Goal: Task Accomplishment & Management: Use online tool/utility

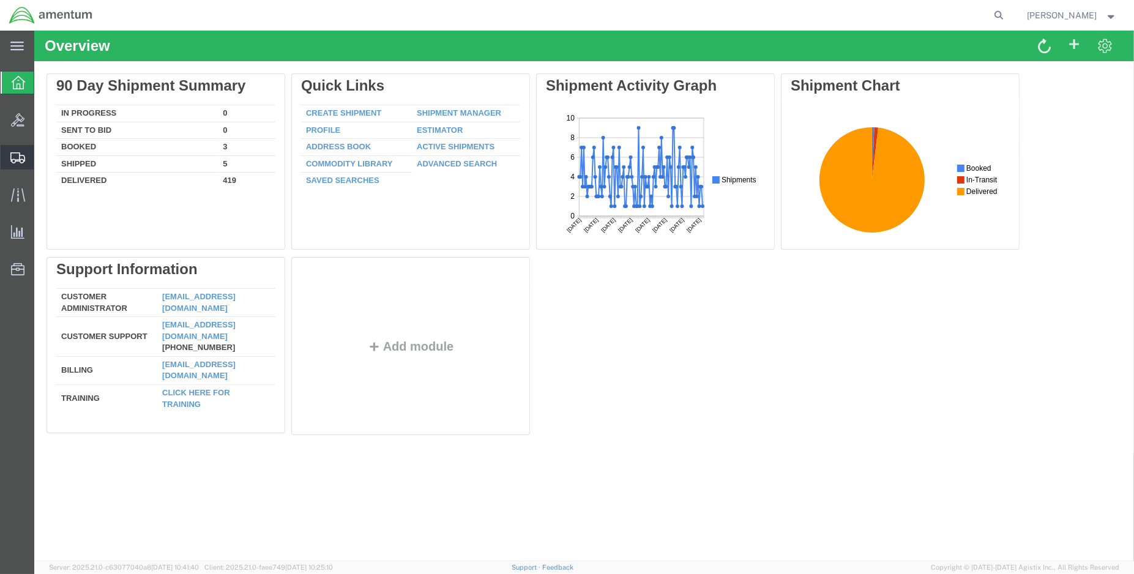
click at [0, 0] on span "Create Shipment" at bounding box center [0, 0] width 0 height 0
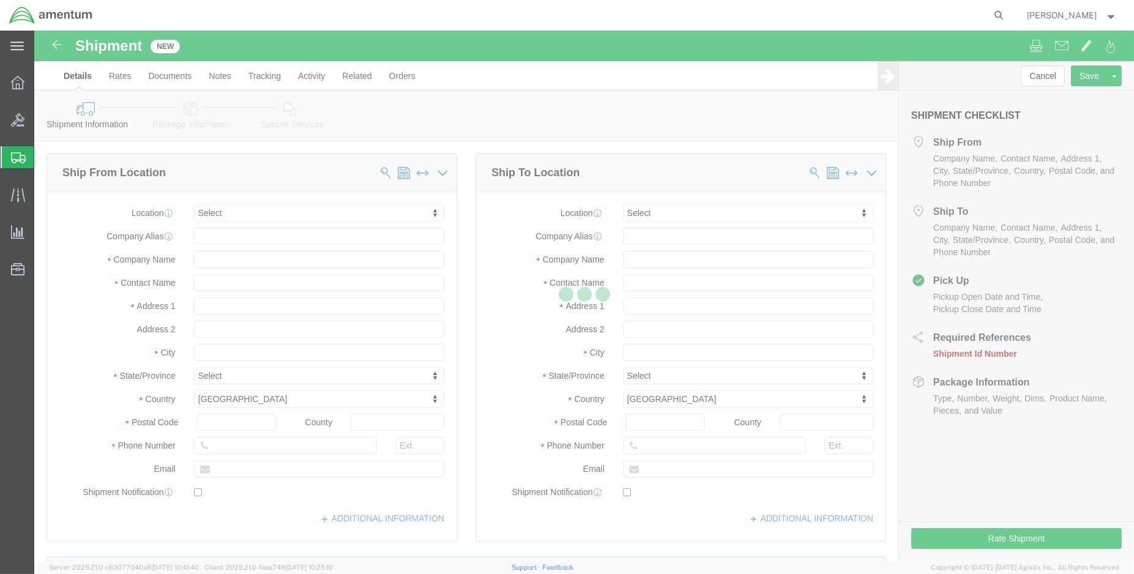
select select
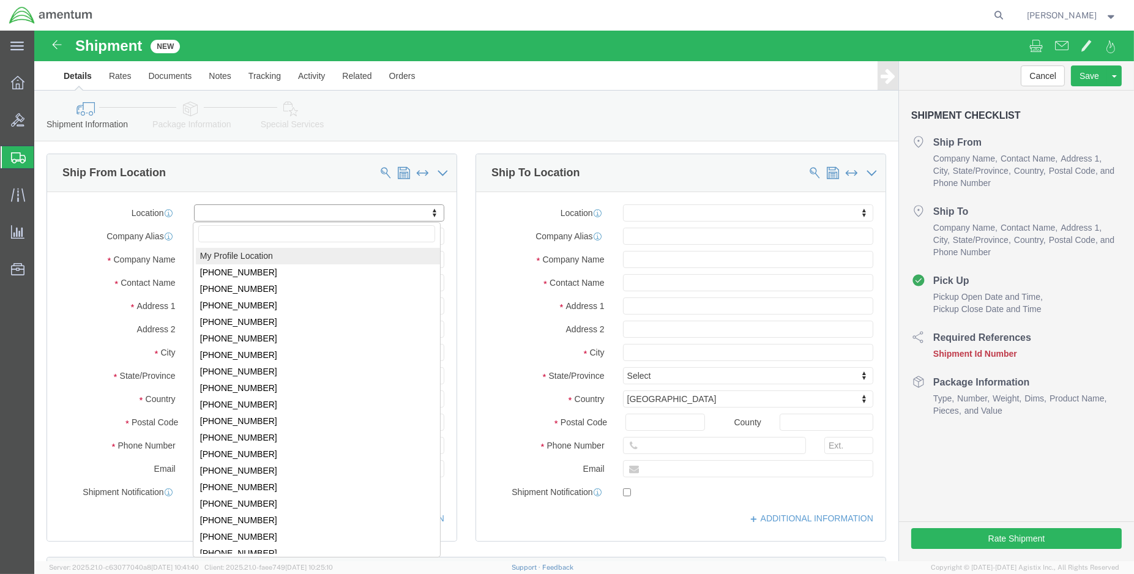
select select "MYPROFILE"
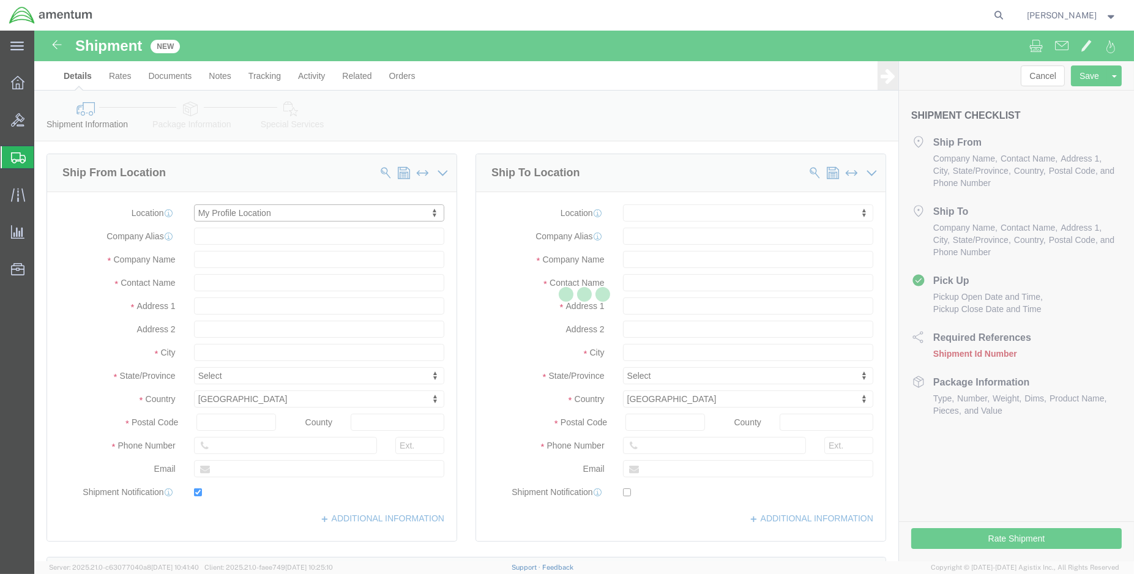
type input "[STREET_ADDRESS][PERSON_NAME]"
type input "DynCorp International LLC"
type input "70401"
type input "[PHONE_NUMBER]"
type input "[PERSON_NAME][EMAIL_ADDRESS][PERSON_NAME][DOMAIN_NAME]"
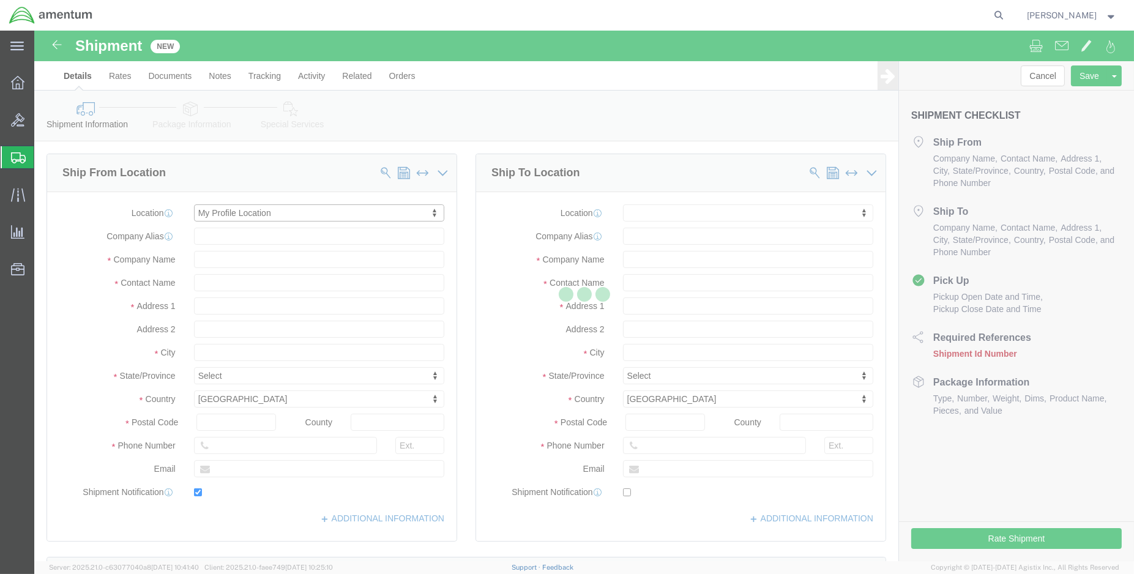
checkbox input "true"
type input "Amentum Services, Inc."
type input "[PERSON_NAME]"
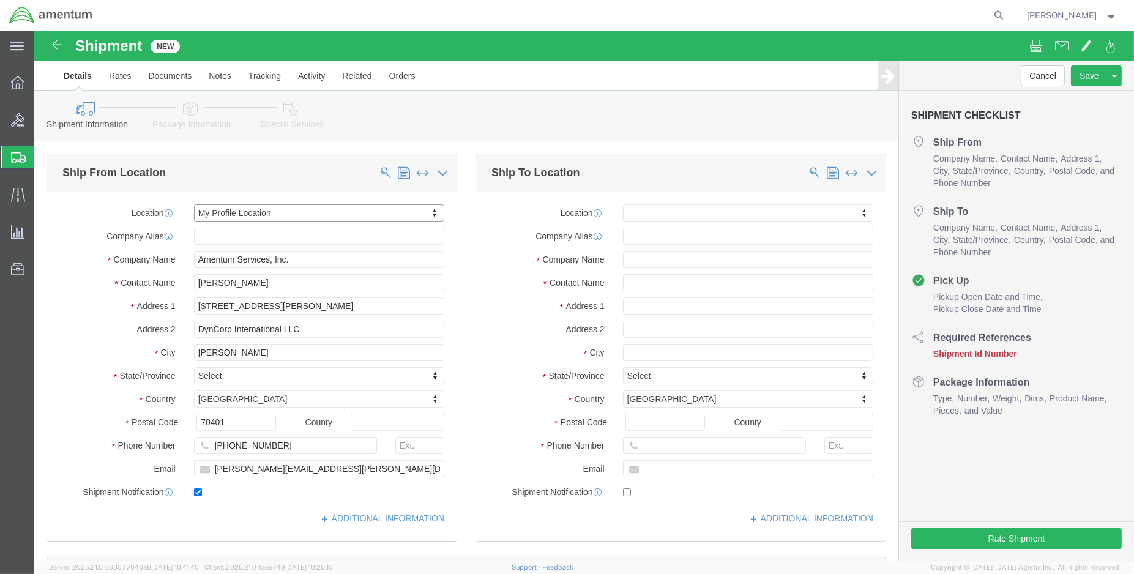
select select "LA"
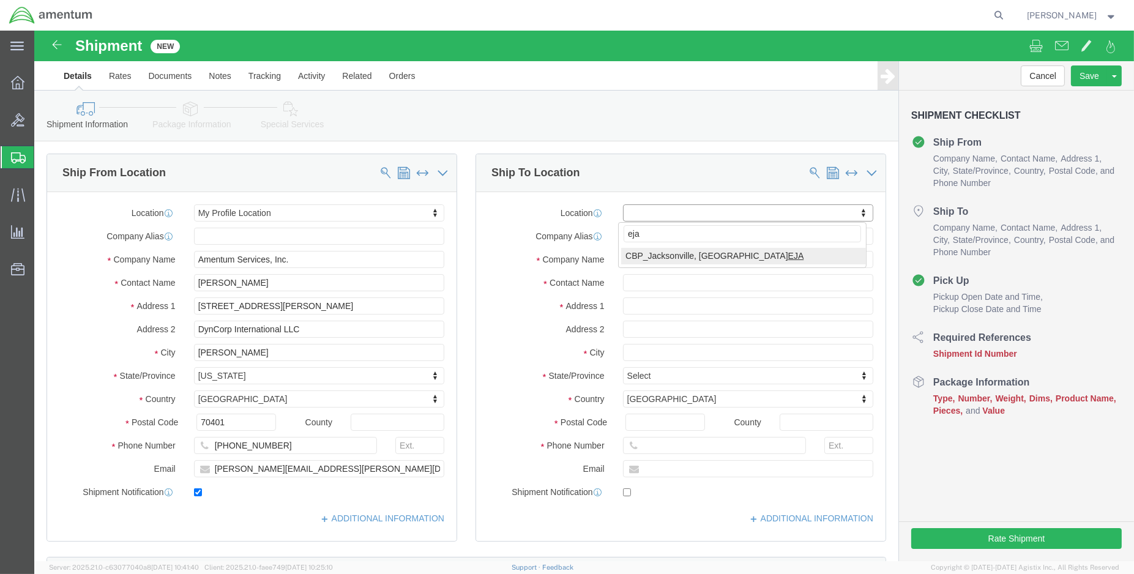
type input "eja"
select select "49930"
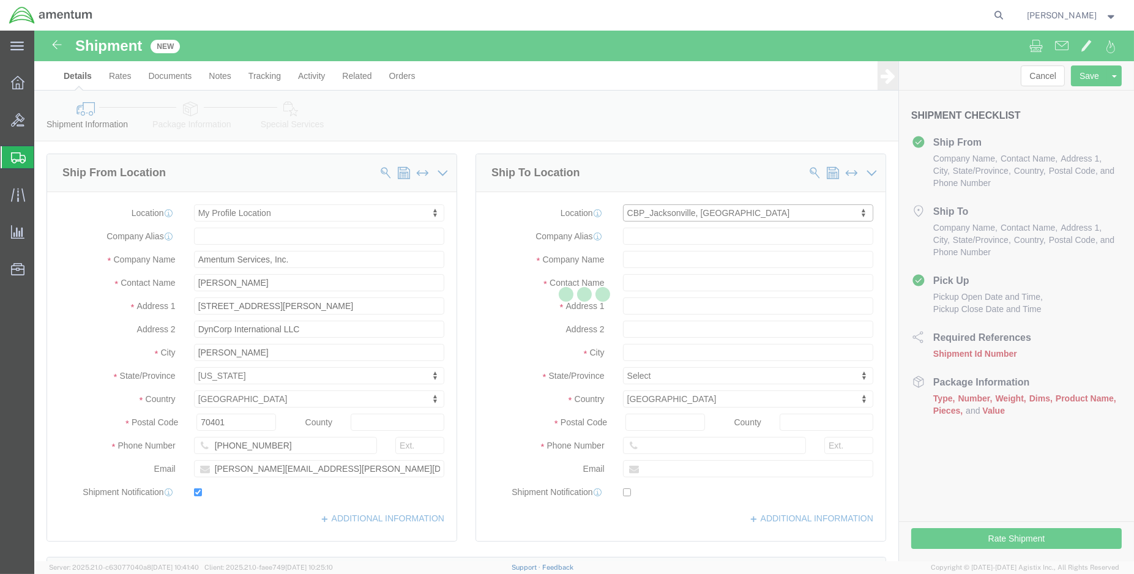
type input "Hangar 1002, [GEOGRAPHIC_DATA]"
type input "32212"
type input "[PHONE_NUMBER]"
type input "Amentum Services, Inc."
type input "[GEOGRAPHIC_DATA]"
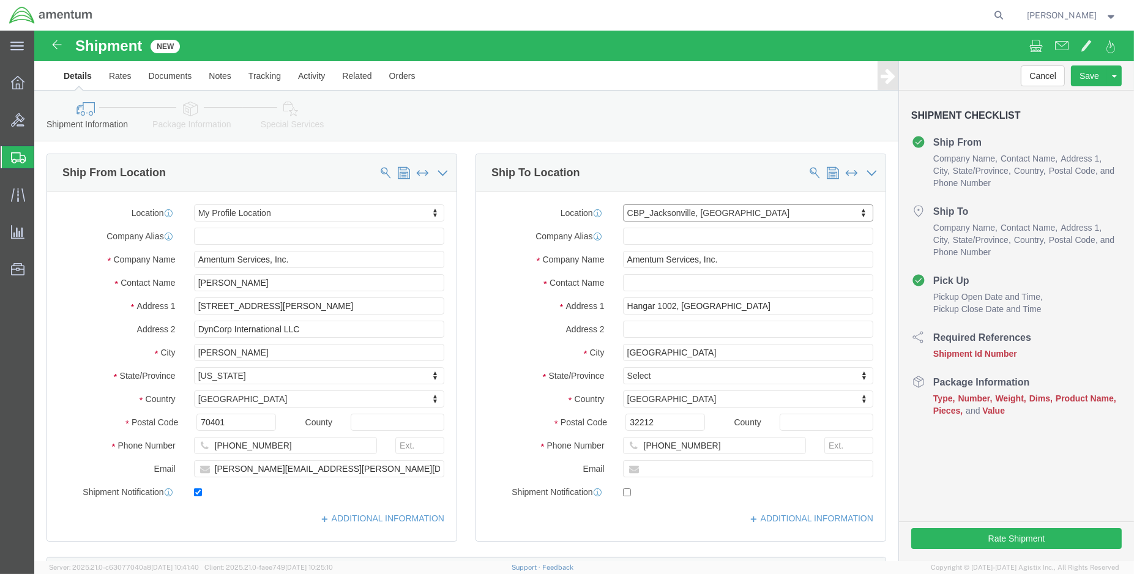
select select "FL"
click input "text"
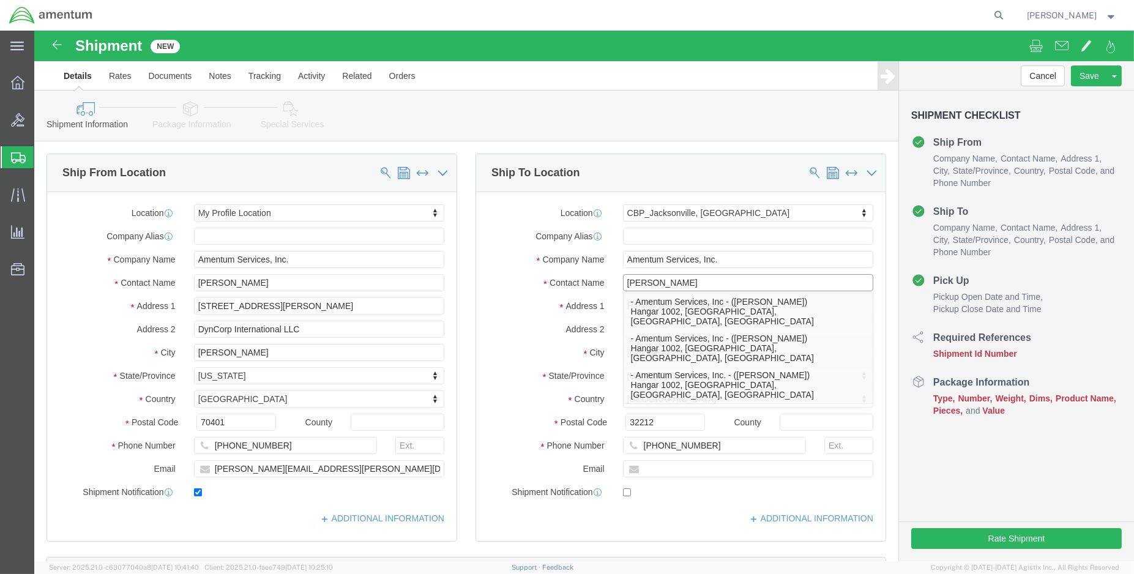
type input "[PERSON_NAME]"
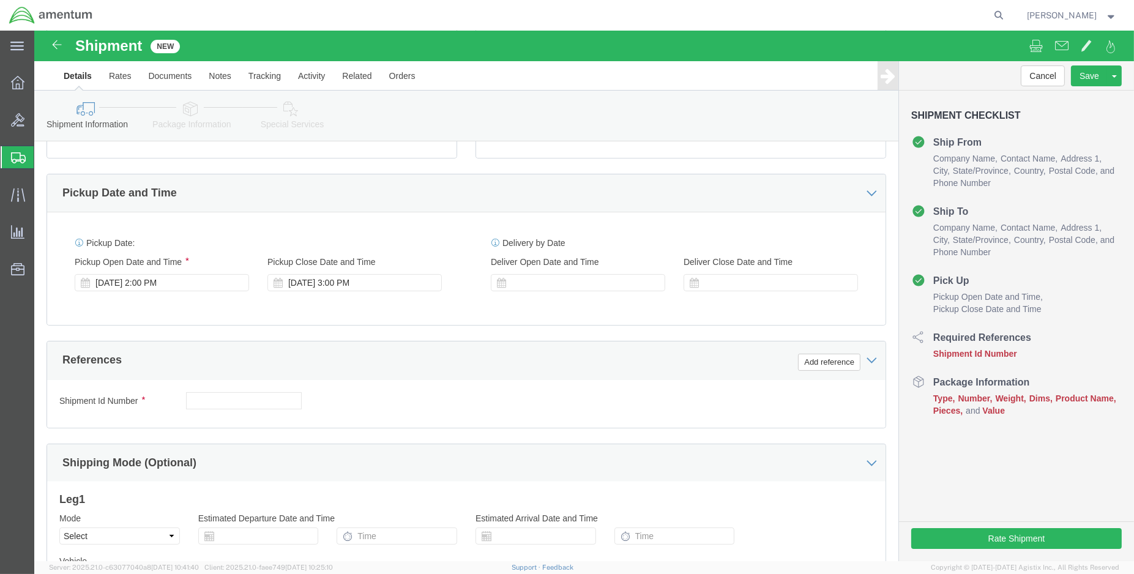
scroll to position [407, 0]
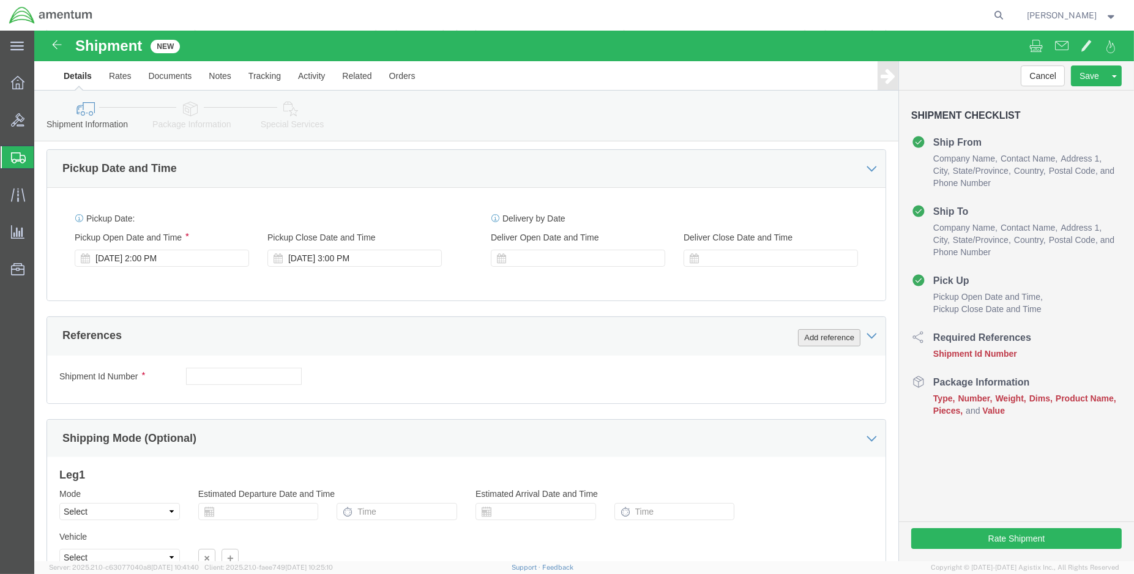
click button "Add reference"
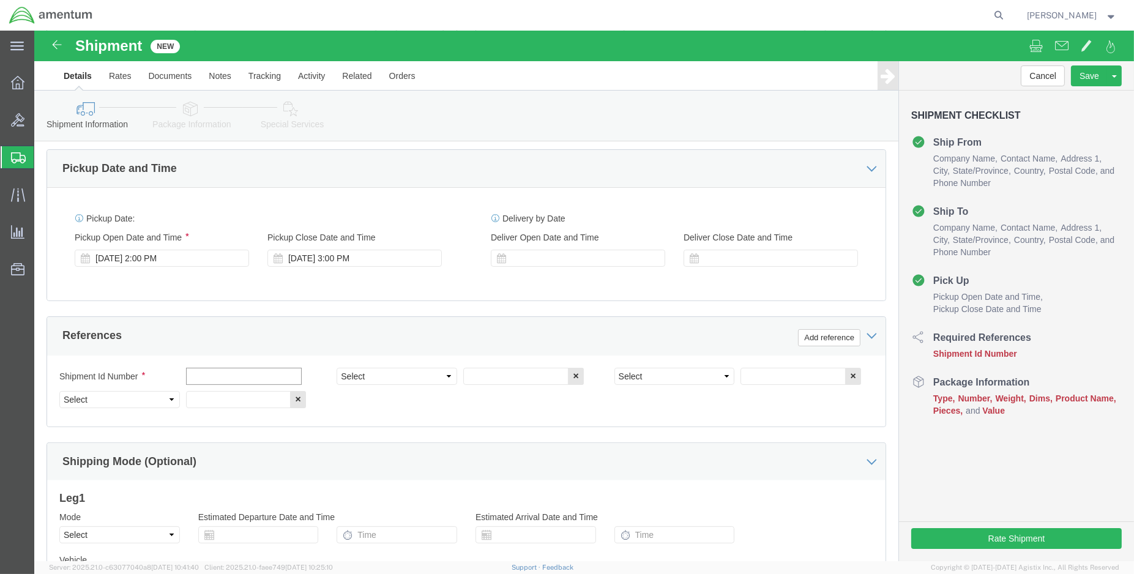
click input "text"
type input "C"
type input "ENO shipment: 614-012732"
select select "DEPT"
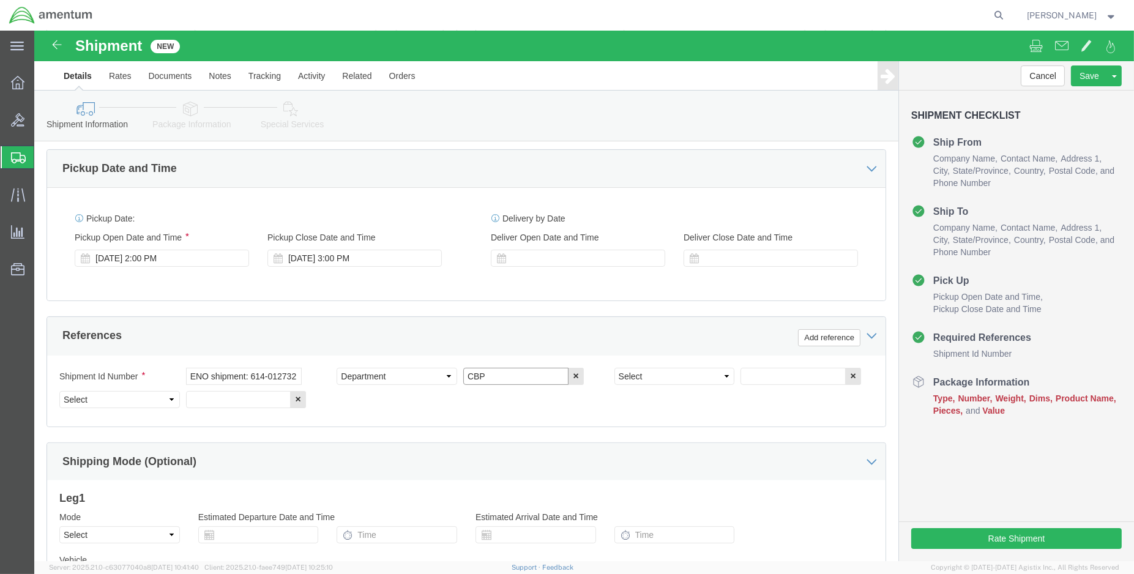
type input "CBP"
select select "CUSTREF"
type input "EJA usage: 614-012732"
select select "PROJNUM"
paste input "6118.04.03.2219.000.ENO.0000"
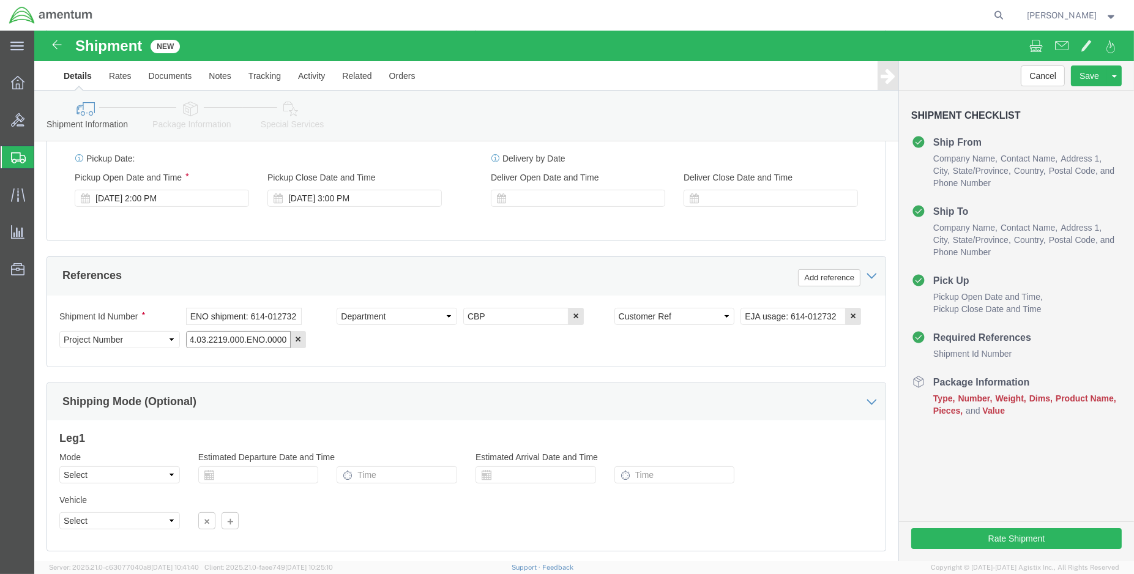
scroll to position [543, 0]
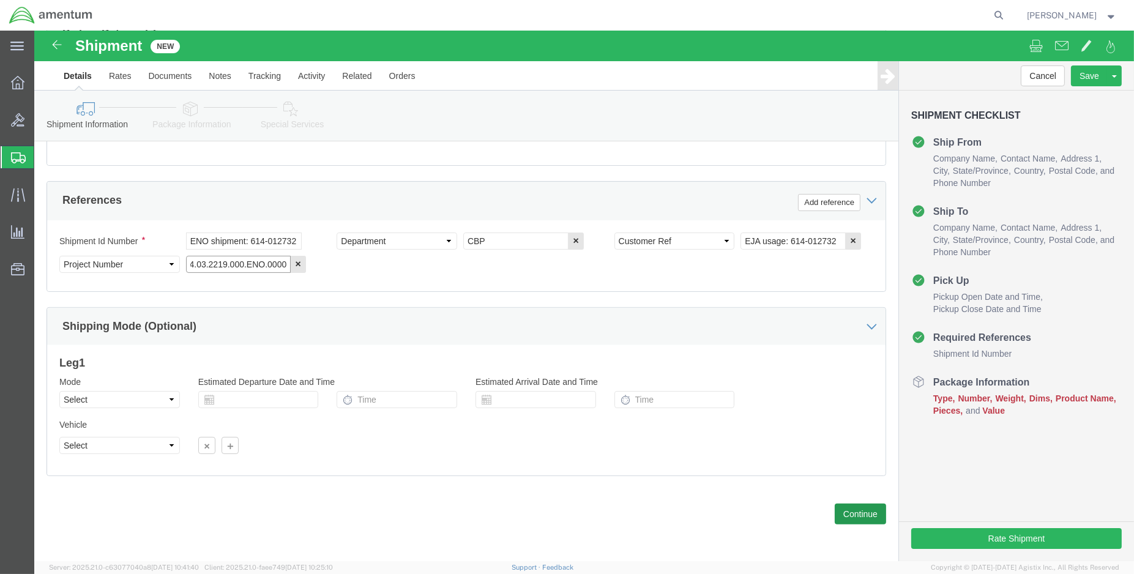
type input "6118.04.03.2219.000.ENO.0000"
click button "Continue"
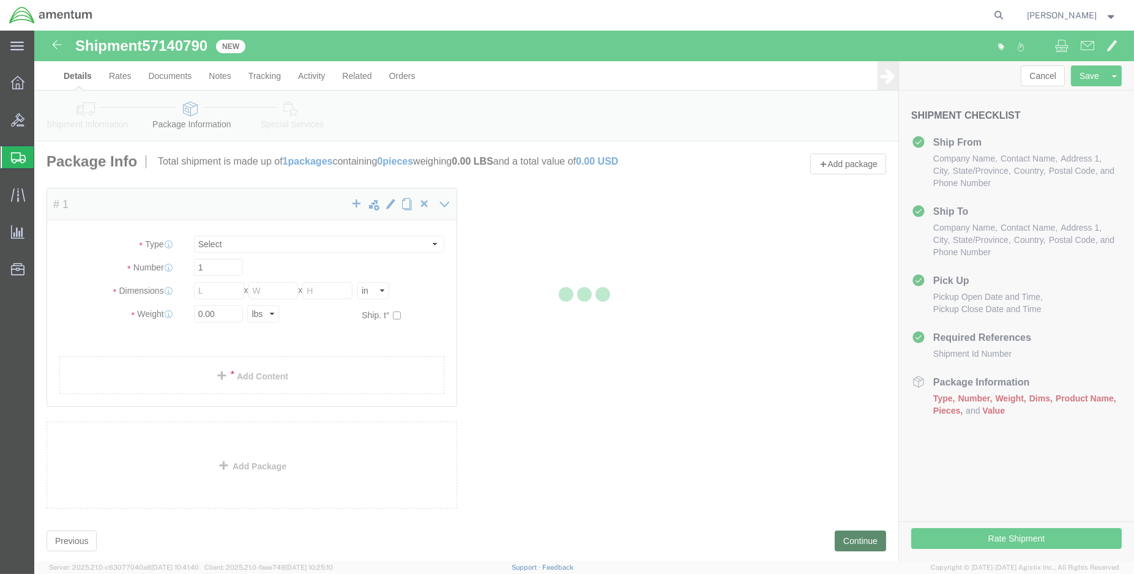
select select "CBOX"
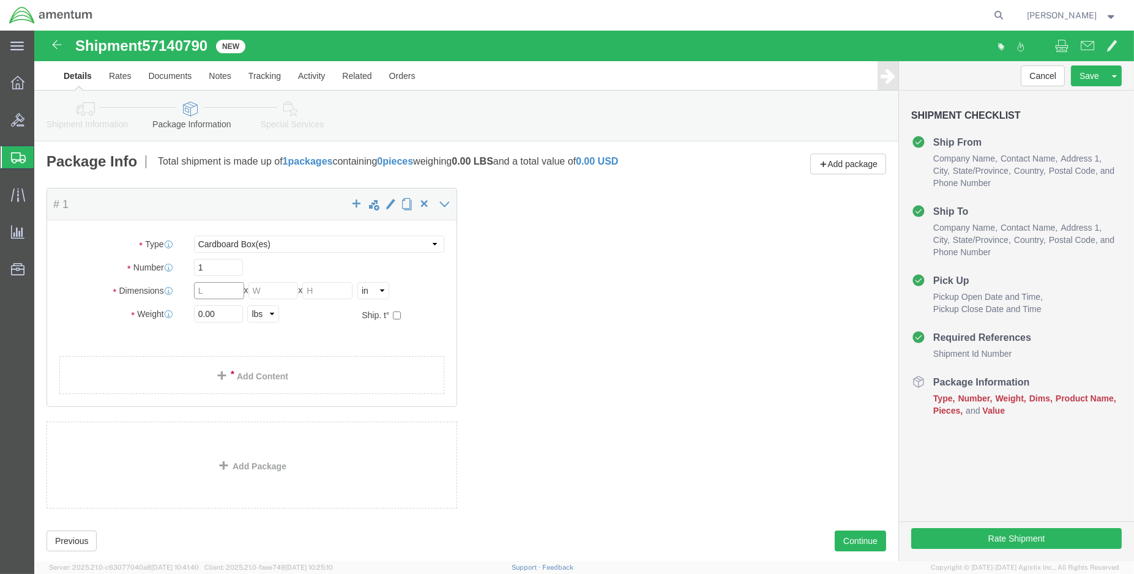
click input "text"
type input "10"
type input "2.00"
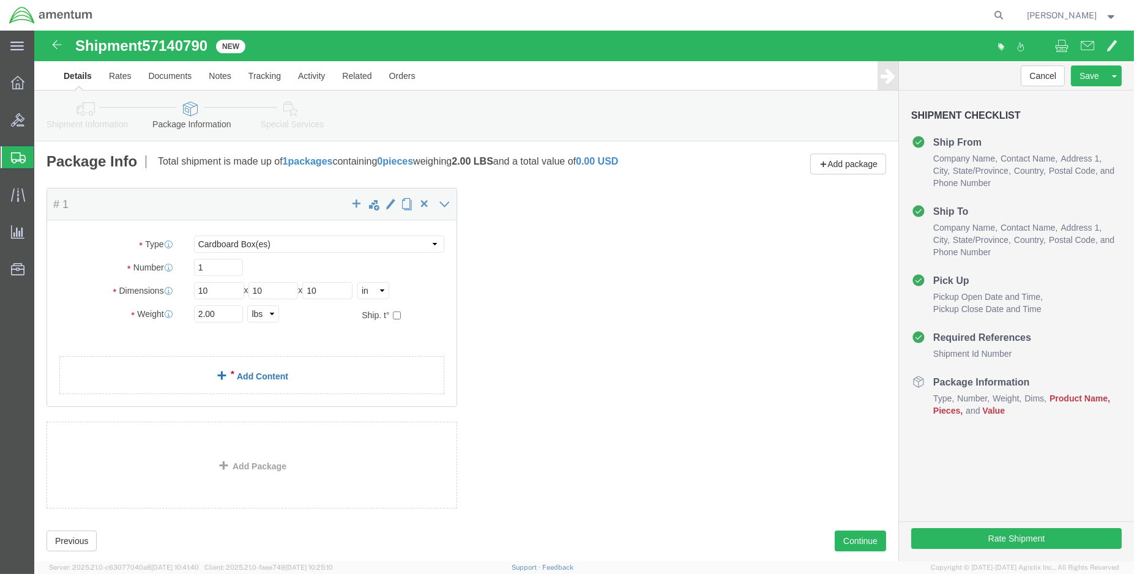
click link "Add Content"
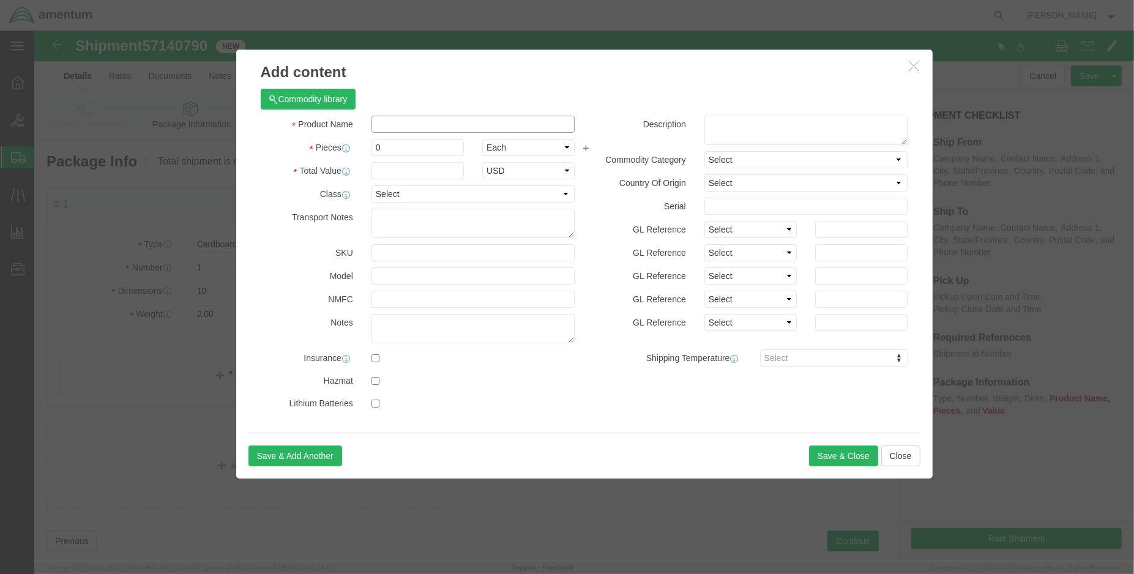
click input "text"
type input "4580"
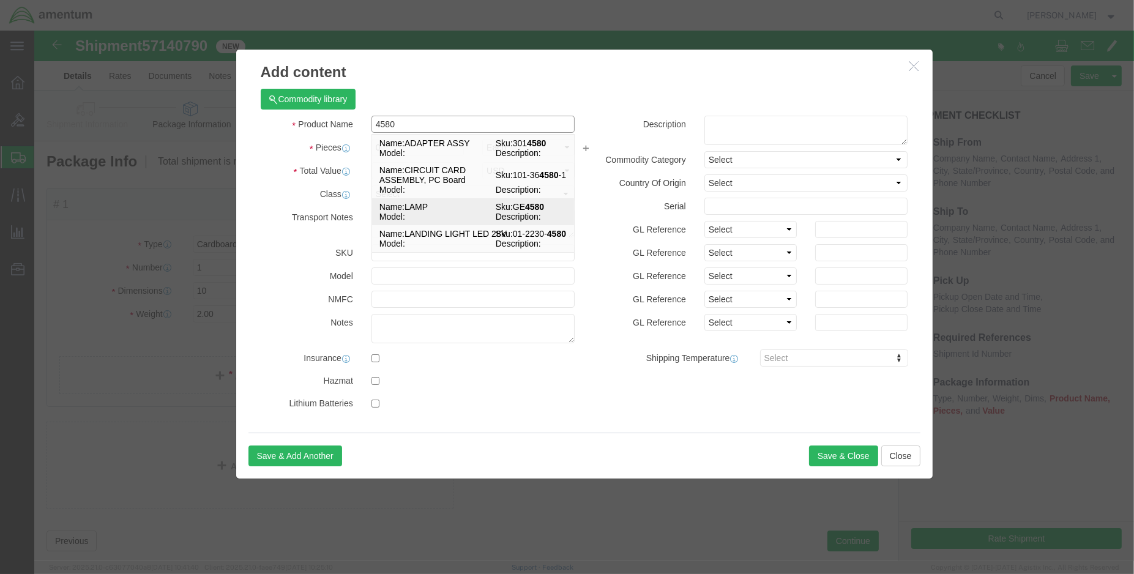
click td "Name: LAMP"
select select "USD"
type input "LAMP"
type input "GE4580"
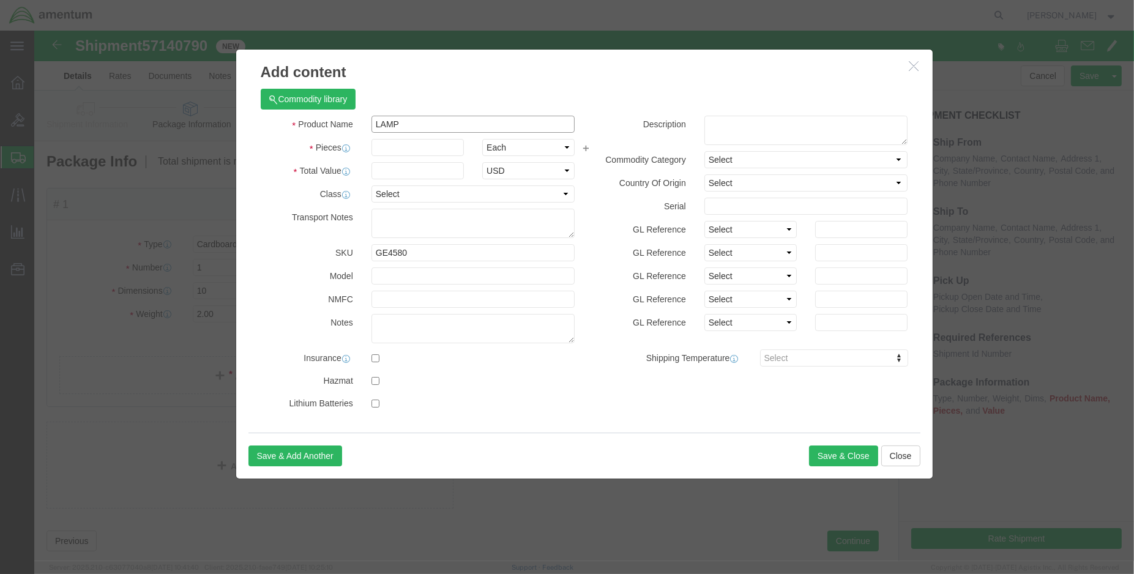
type input "LAMP"
click input "text"
type input "1.00"
click input "text"
type input "100.00"
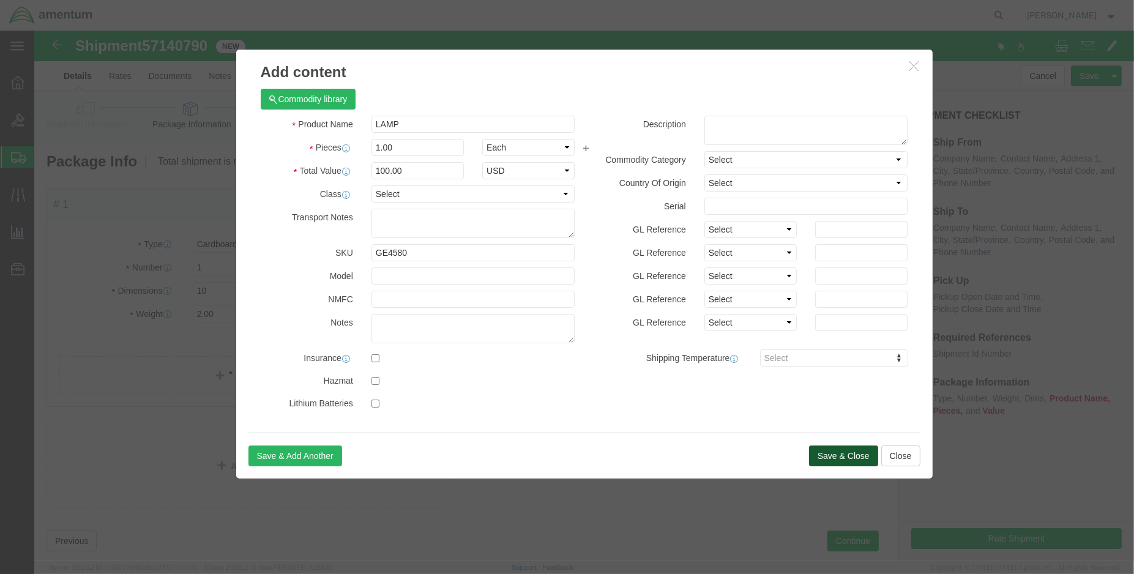
click button "Save & Close"
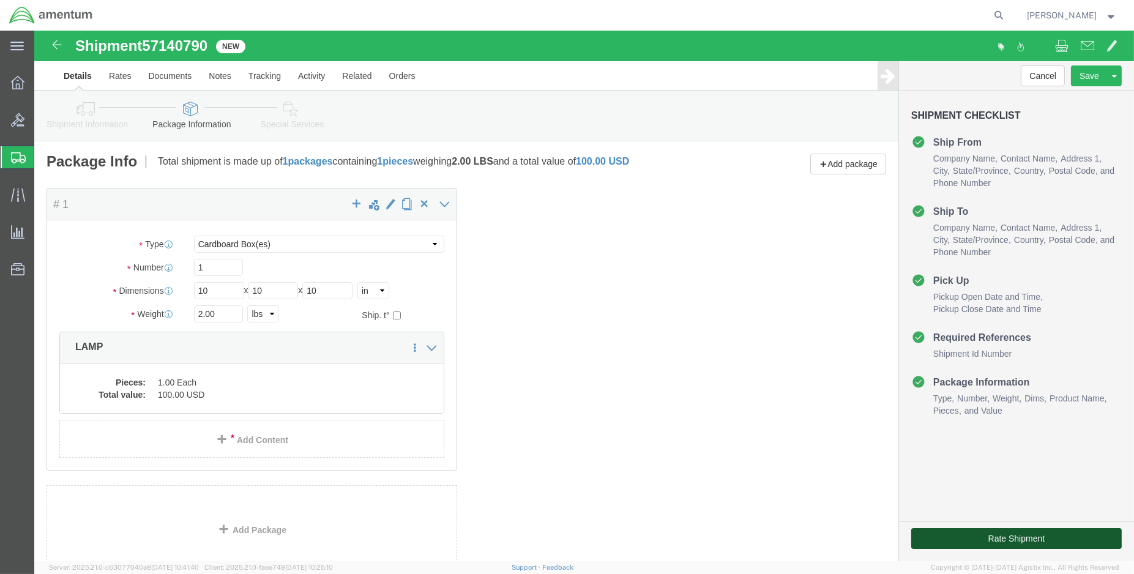
click button "Rate Shipment"
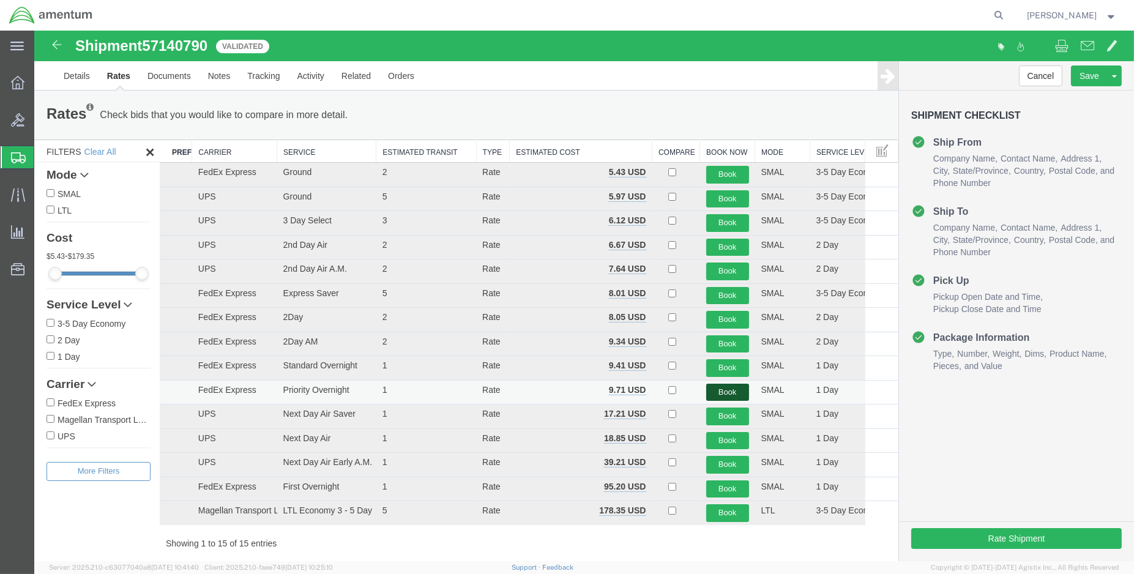
click at [709, 390] on button "Book" at bounding box center [727, 393] width 43 height 18
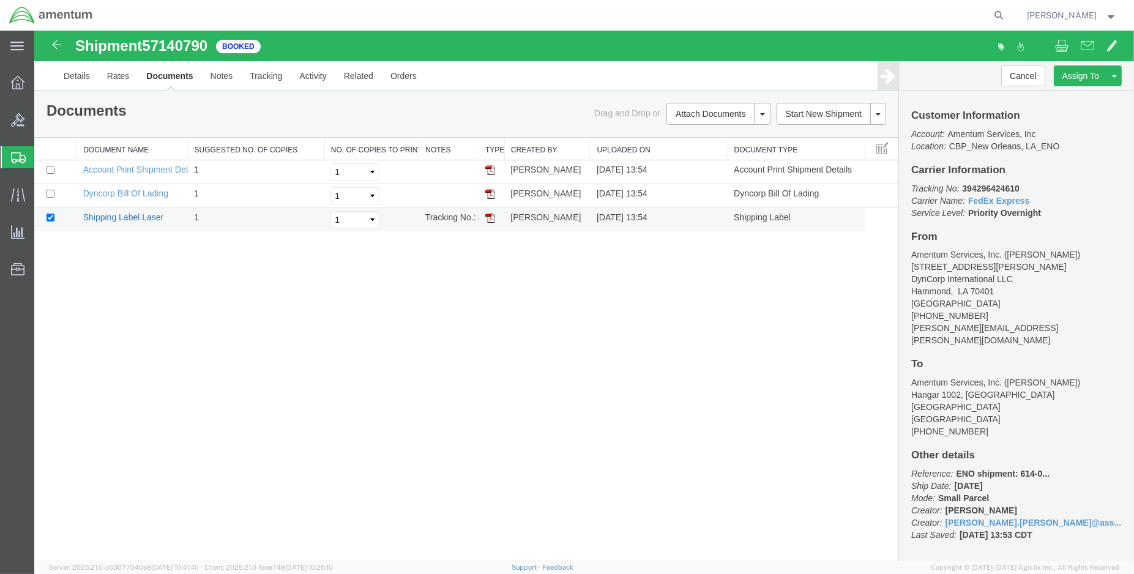
click at [137, 216] on link "Shipping Label Laser" at bounding box center [123, 217] width 81 height 10
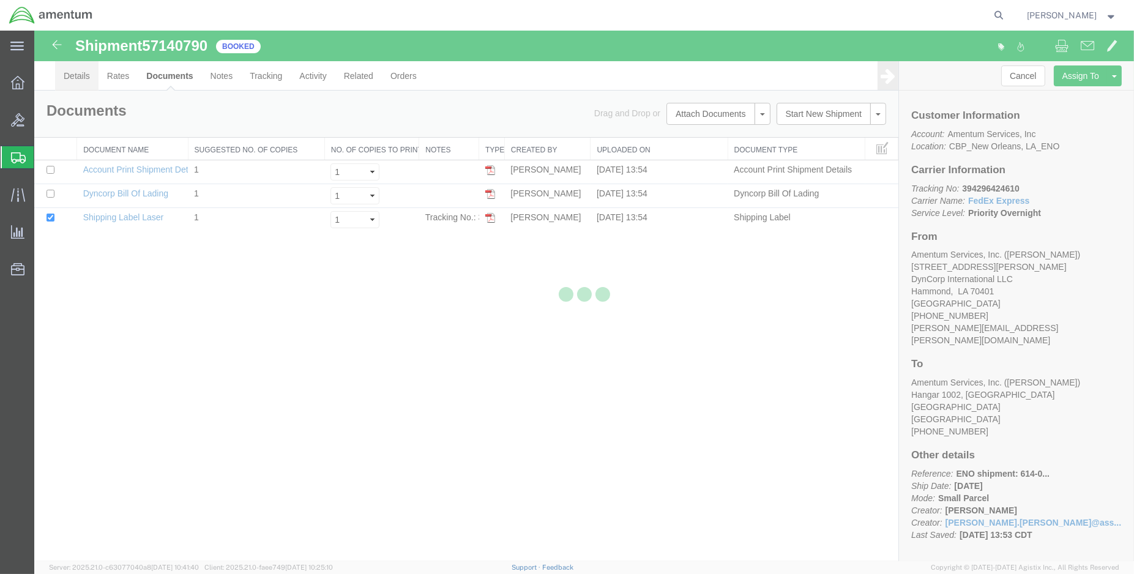
click at [81, 72] on div at bounding box center [583, 296] width 1099 height 530
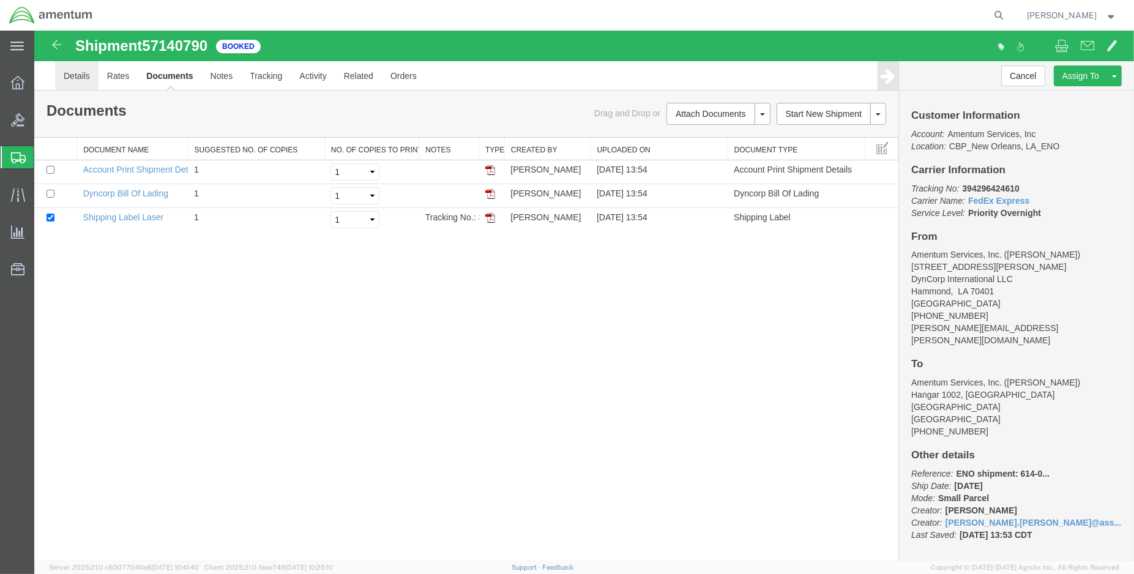
click at [76, 75] on link "Details" at bounding box center [76, 75] width 43 height 29
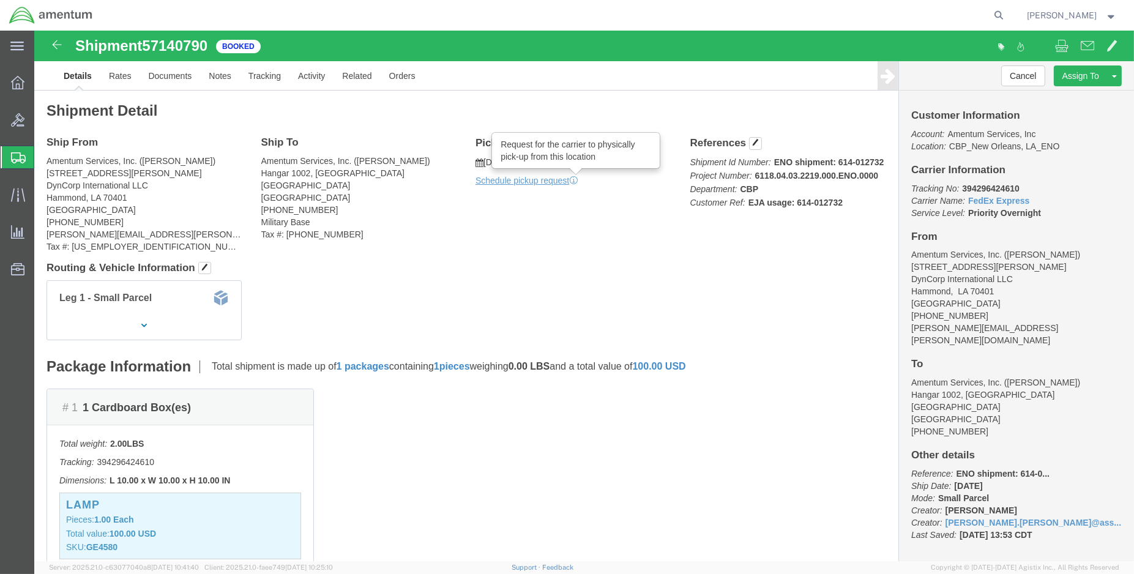
click icon
click link "Schedule pickup request"
click at [15, 12] on img at bounding box center [51, 15] width 84 height 18
